Goal: Task Accomplishment & Management: Manage account settings

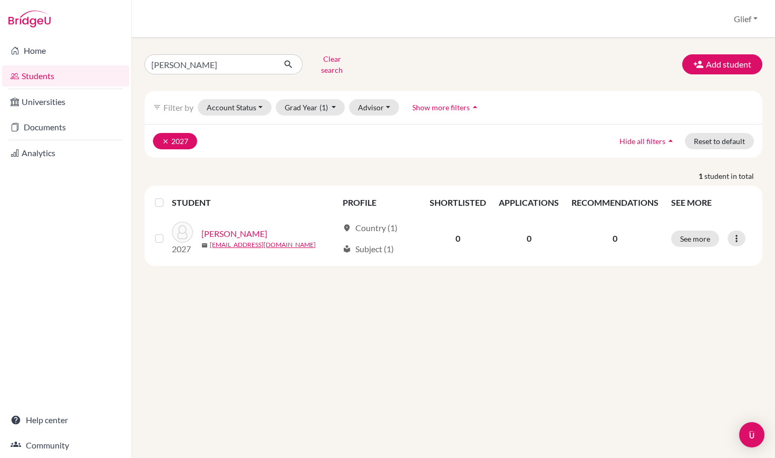
click at [167, 138] on icon "clear" at bounding box center [165, 141] width 7 height 7
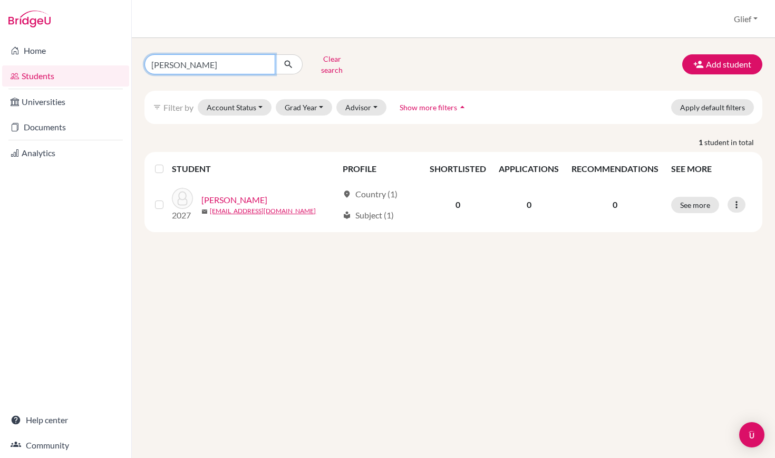
click at [266, 61] on input "[PERSON_NAME]" at bounding box center [210, 64] width 131 height 20
click at [250, 61] on input "Find student by name..." at bounding box center [210, 64] width 131 height 20
click at [314, 99] on button "Grad Year" at bounding box center [304, 107] width 57 height 16
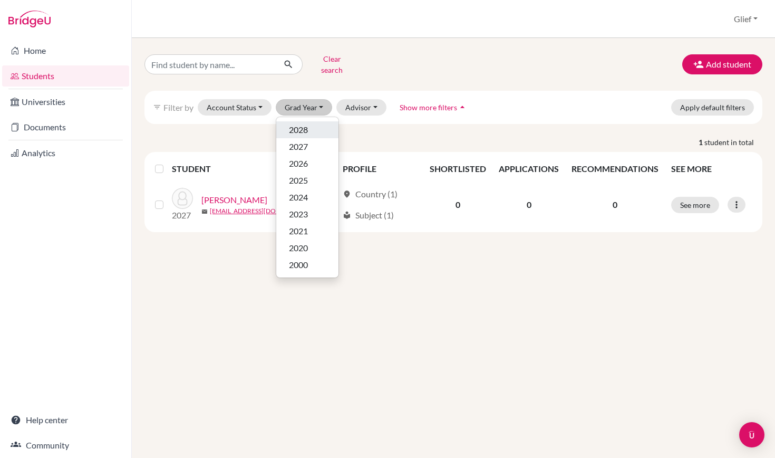
click at [306, 123] on span "2028" at bounding box center [298, 129] width 19 height 13
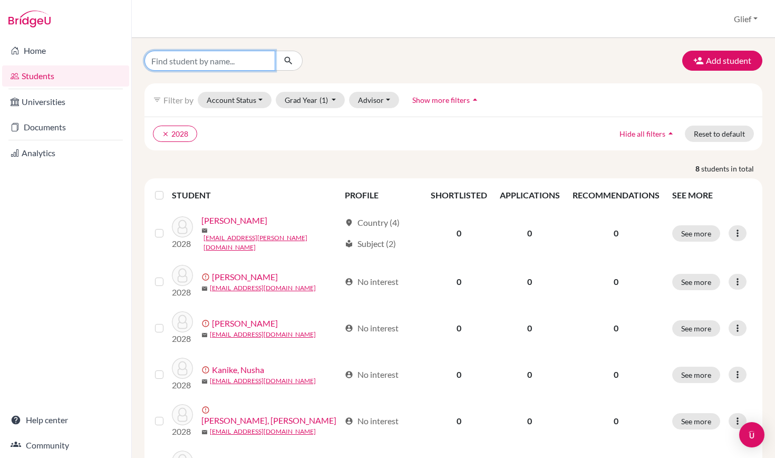
click at [221, 61] on input "Find student by name..." at bounding box center [210, 61] width 131 height 20
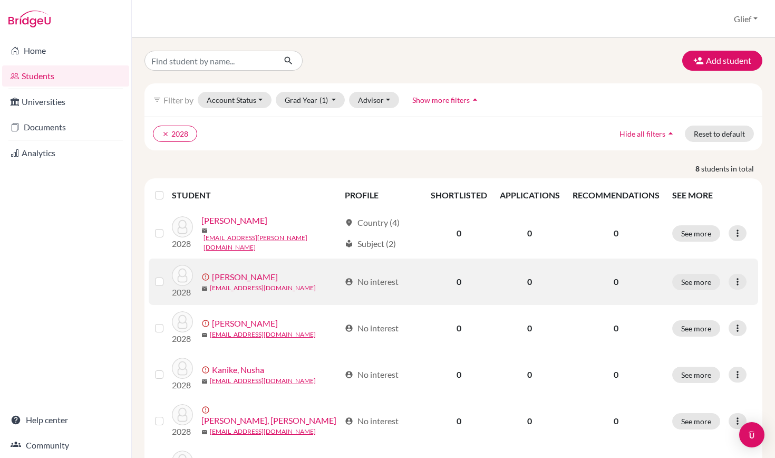
click at [278, 287] on link "[EMAIL_ADDRESS][DOMAIN_NAME]" at bounding box center [263, 287] width 106 height 9
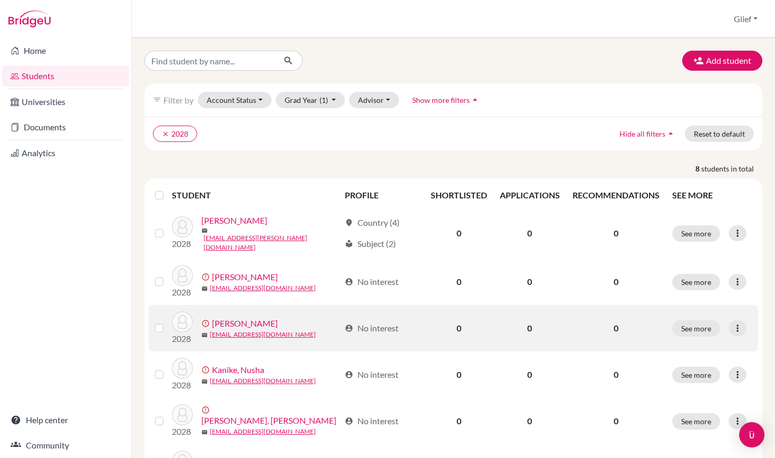
click at [168, 322] on label at bounding box center [168, 322] width 0 height 0
click at [0, 0] on input "checkbox" at bounding box center [0, 0] width 0 height 0
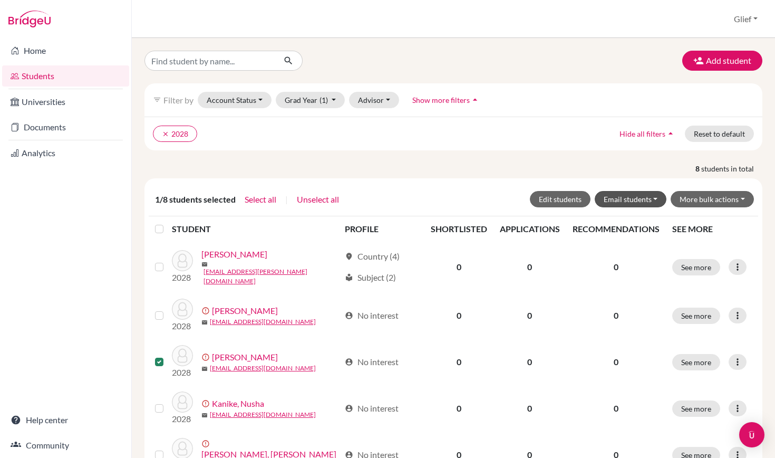
click at [635, 198] on button "Email students" at bounding box center [631, 199] width 72 height 16
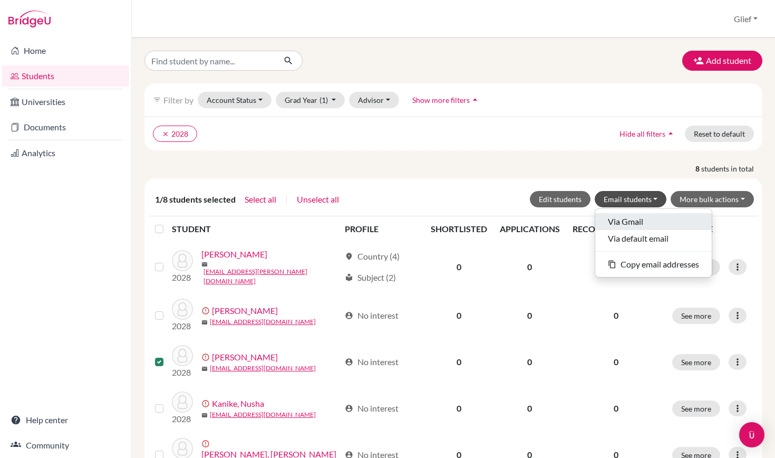
click at [640, 225] on button "Via Gmail" at bounding box center [654, 221] width 117 height 17
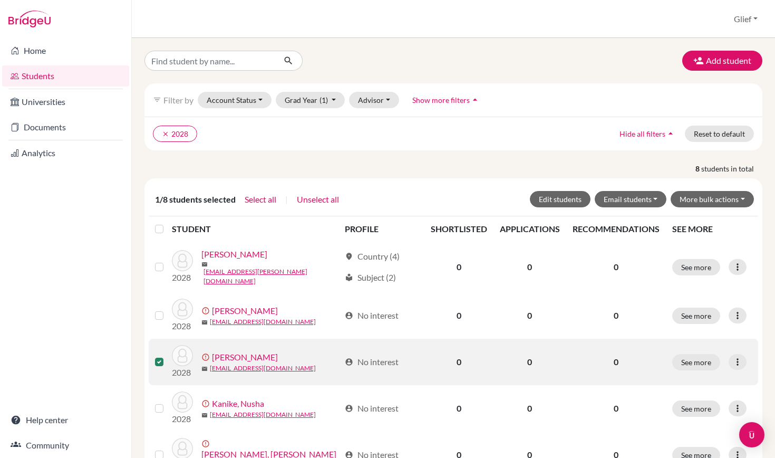
click at [168, 356] on label at bounding box center [168, 356] width 0 height 0
click at [0, 0] on input "checkbox" at bounding box center [0, 0] width 0 height 0
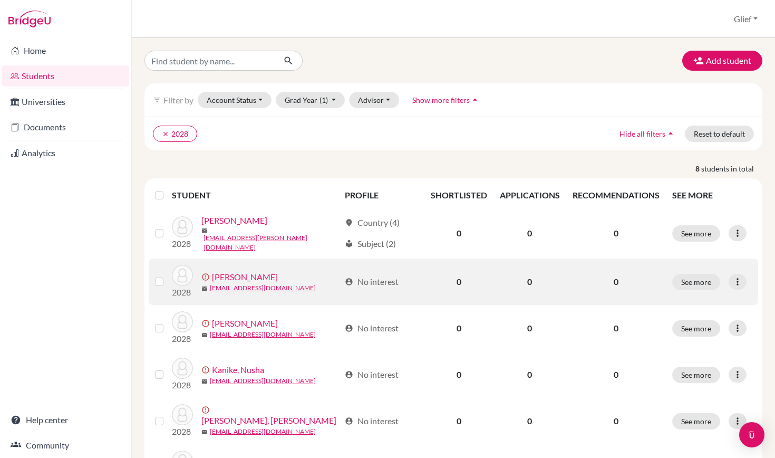
click at [165, 281] on div at bounding box center [161, 281] width 13 height 13
click at [168, 275] on label at bounding box center [168, 275] width 0 height 0
click at [0, 0] on input "checkbox" at bounding box center [0, 0] width 0 height 0
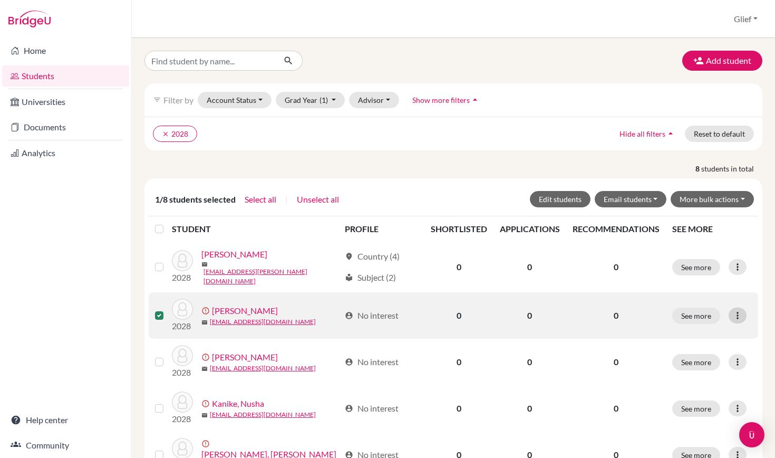
click at [736, 312] on icon at bounding box center [738, 315] width 11 height 11
click at [704, 365] on button "Resend invite email" at bounding box center [698, 367] width 95 height 17
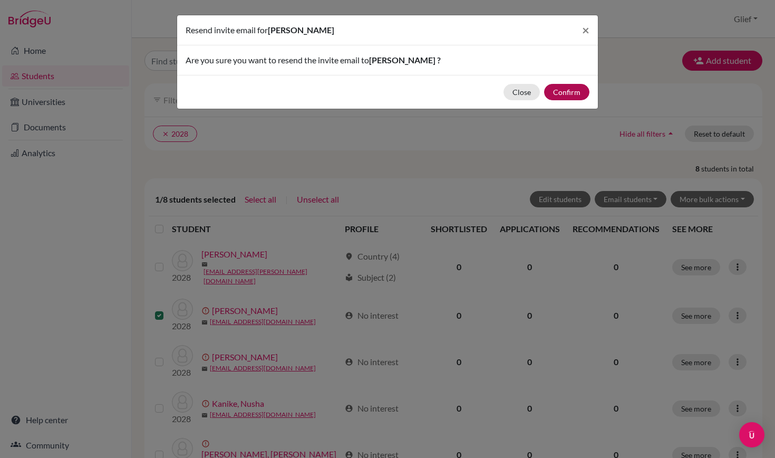
click at [567, 97] on button "Confirm" at bounding box center [566, 92] width 45 height 16
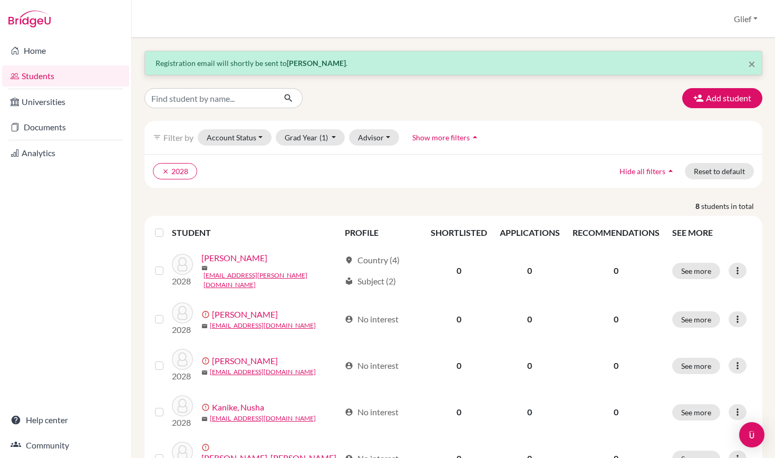
click at [454, 99] on div "Add student" at bounding box center [454, 98] width 634 height 20
click at [46, 53] on link "Home" at bounding box center [65, 50] width 127 height 21
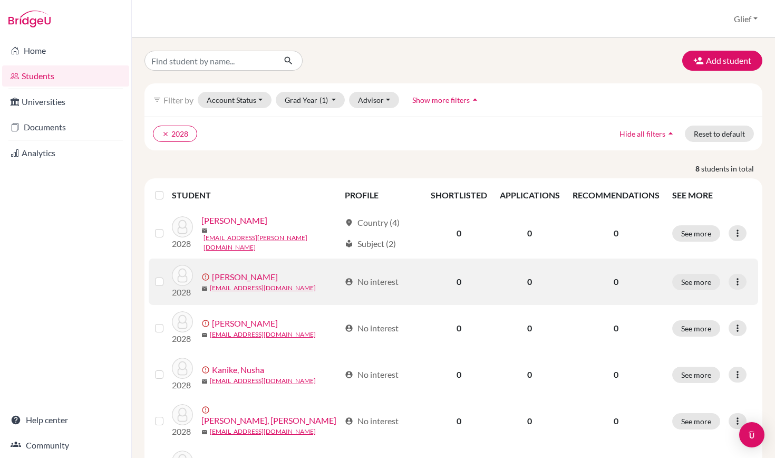
click at [225, 274] on link "[PERSON_NAME]" at bounding box center [245, 277] width 66 height 13
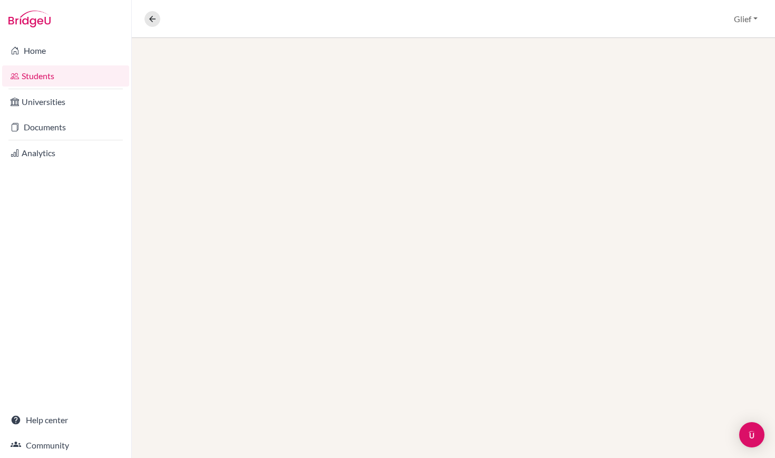
click at [236, 283] on div at bounding box center [454, 248] width 644 height 420
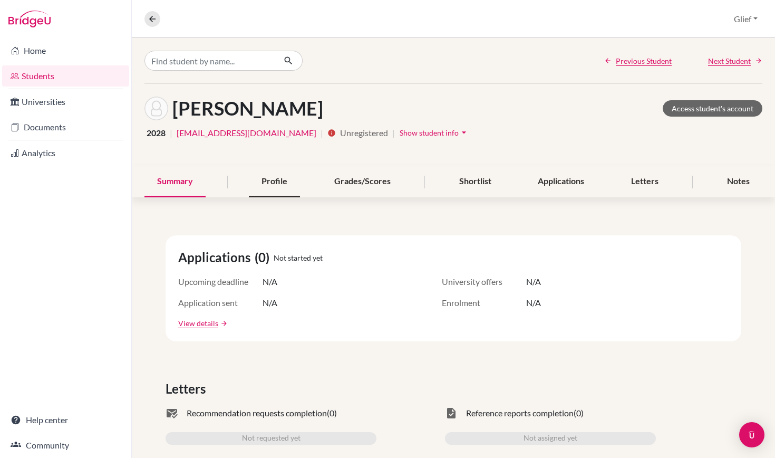
click at [284, 181] on div "Profile" at bounding box center [274, 181] width 51 height 31
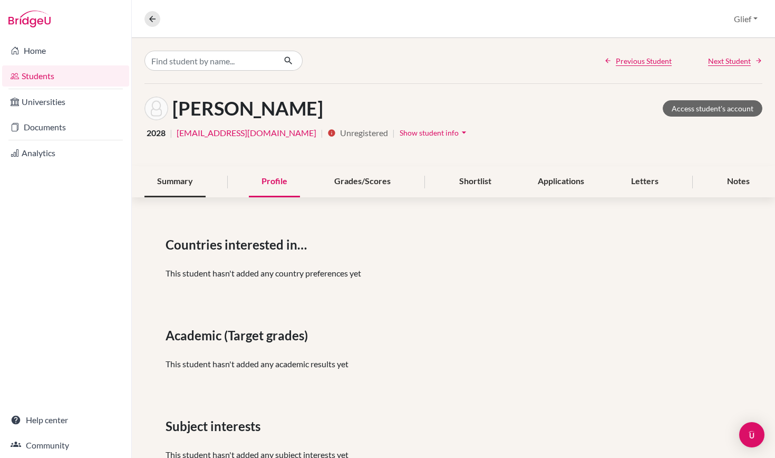
click at [196, 189] on div "Summary" at bounding box center [175, 181] width 61 height 31
